Goal: Task Accomplishment & Management: Use online tool/utility

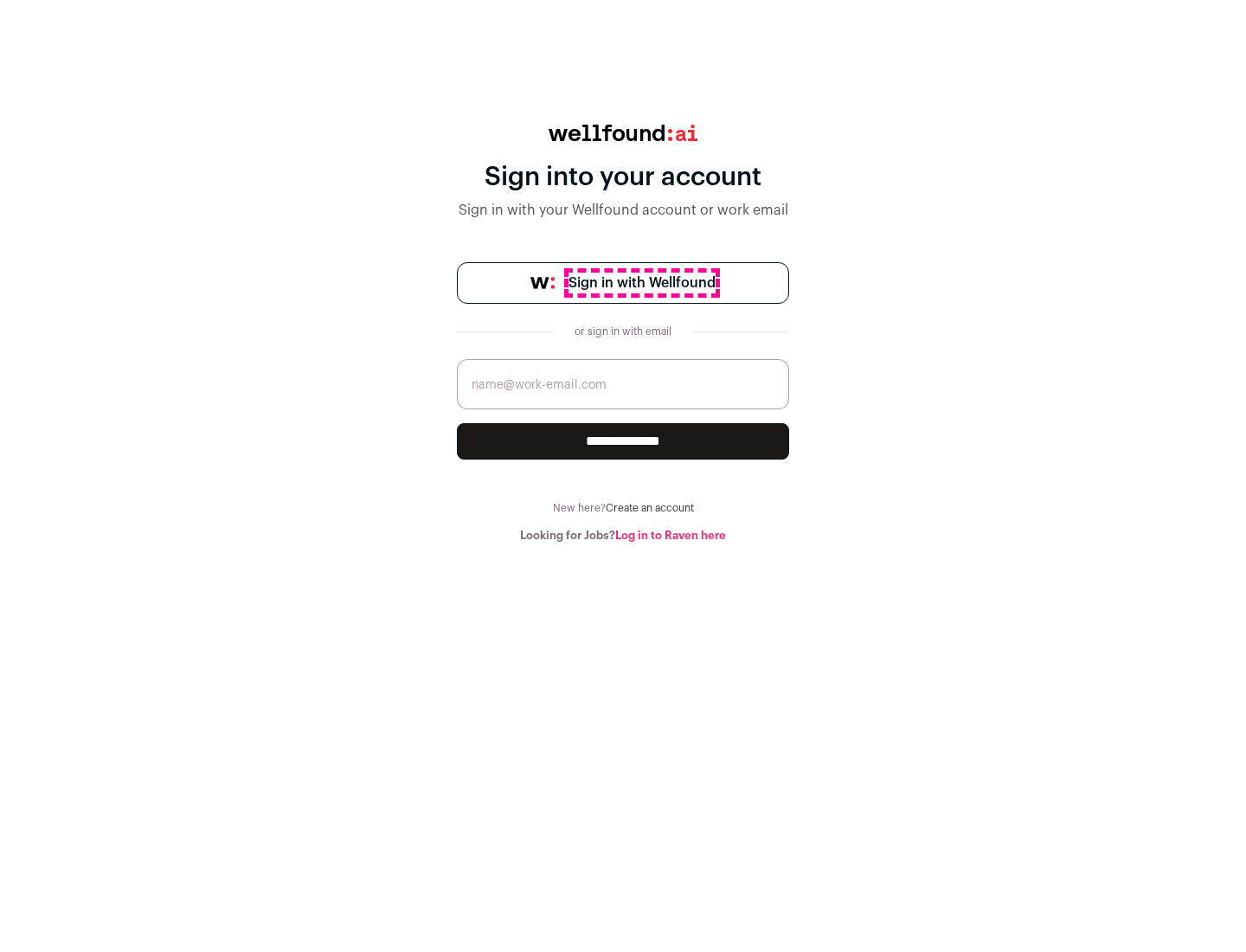
click at [641, 283] on span "Sign in with Wellfound" at bounding box center [641, 283] width 147 height 21
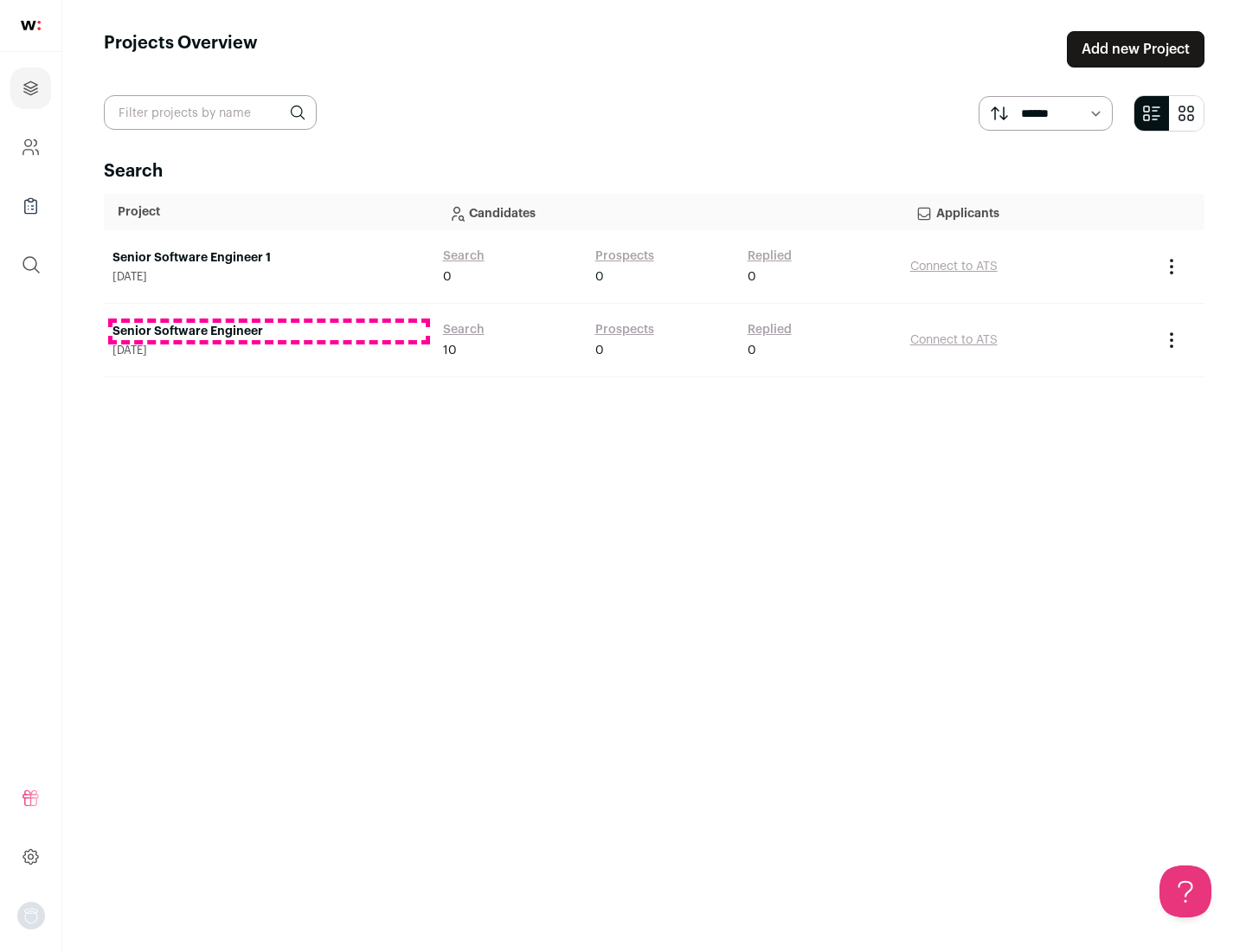
click at [268, 332] on link "Senior Software Engineer" at bounding box center [268, 332] width 313 height 17
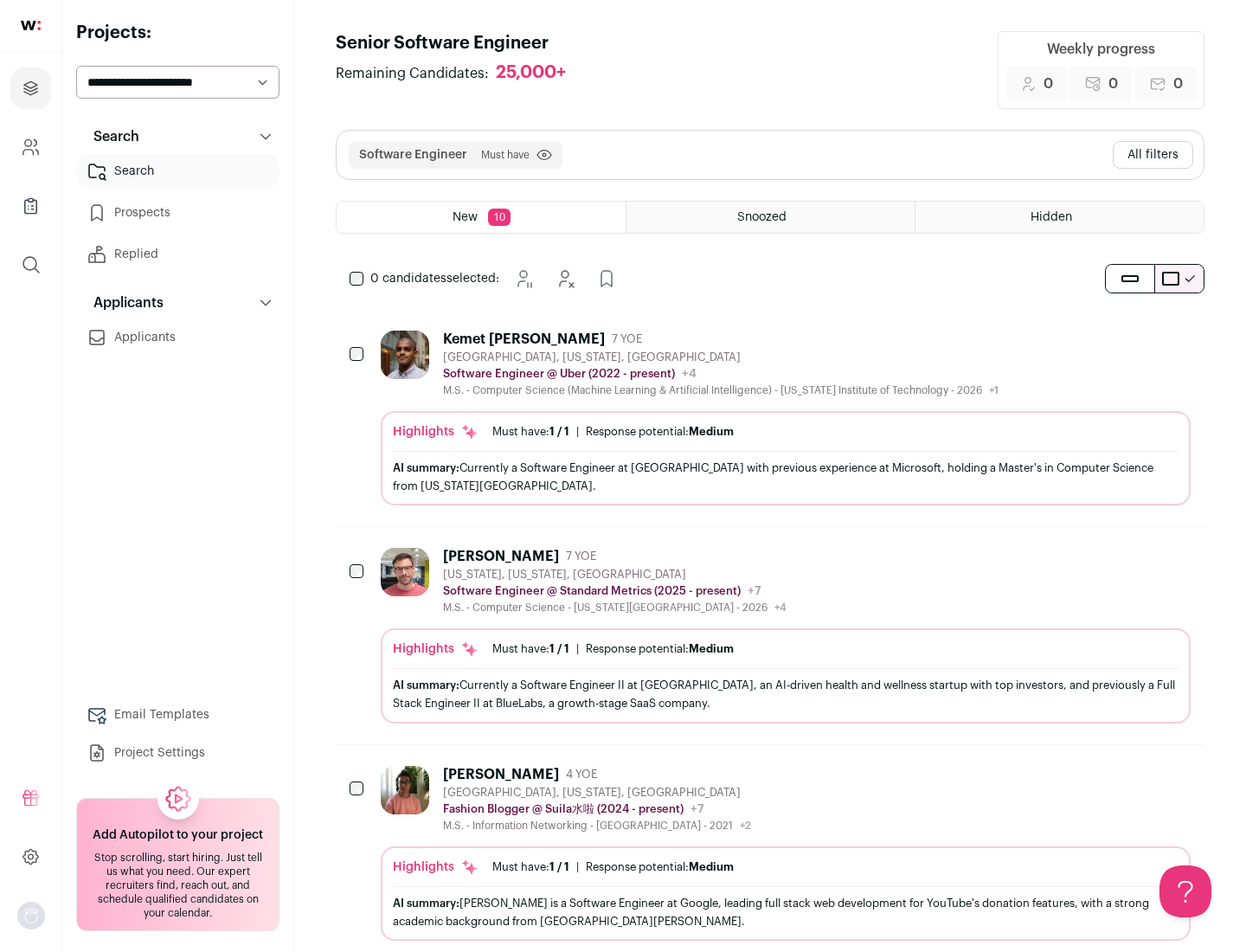
click at [770, 418] on div "Highlights Must have: 1 / 1 How many must haves have been fulfilled? | Response…" at bounding box center [785, 458] width 810 height 94
